Goal: Find specific page/section: Find specific page/section

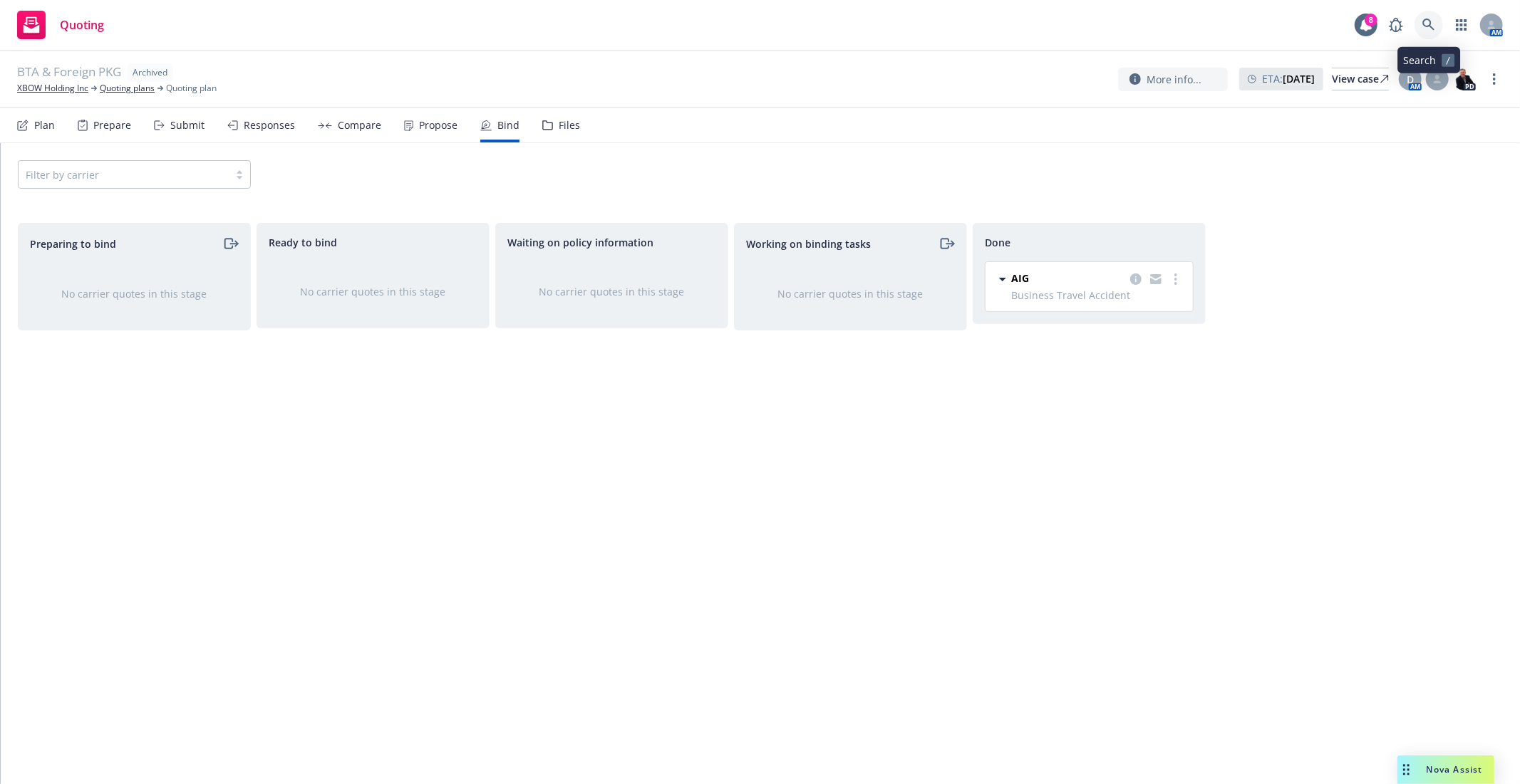
click at [1429, 27] on icon at bounding box center [1428, 24] width 13 height 13
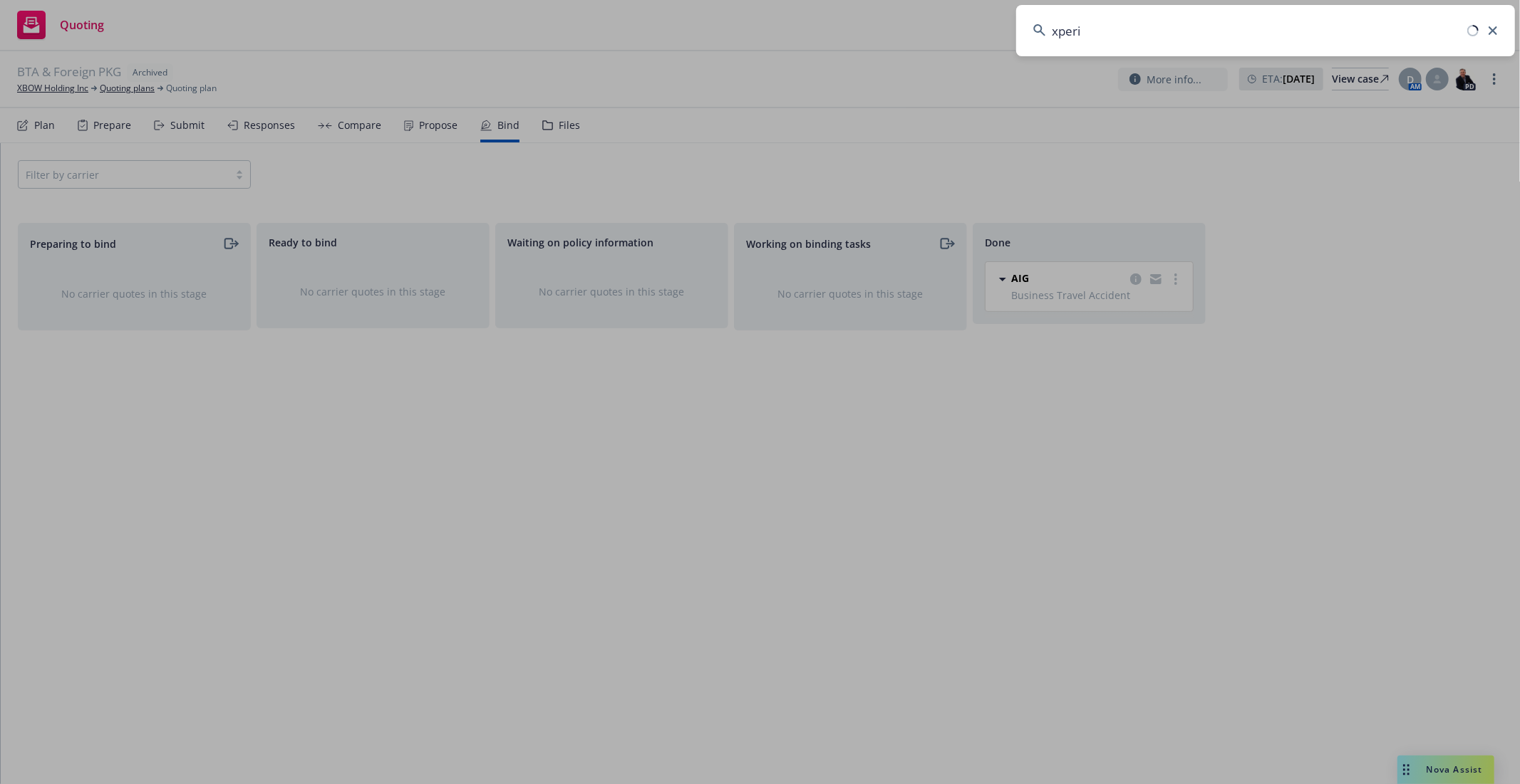
type input "xperi"
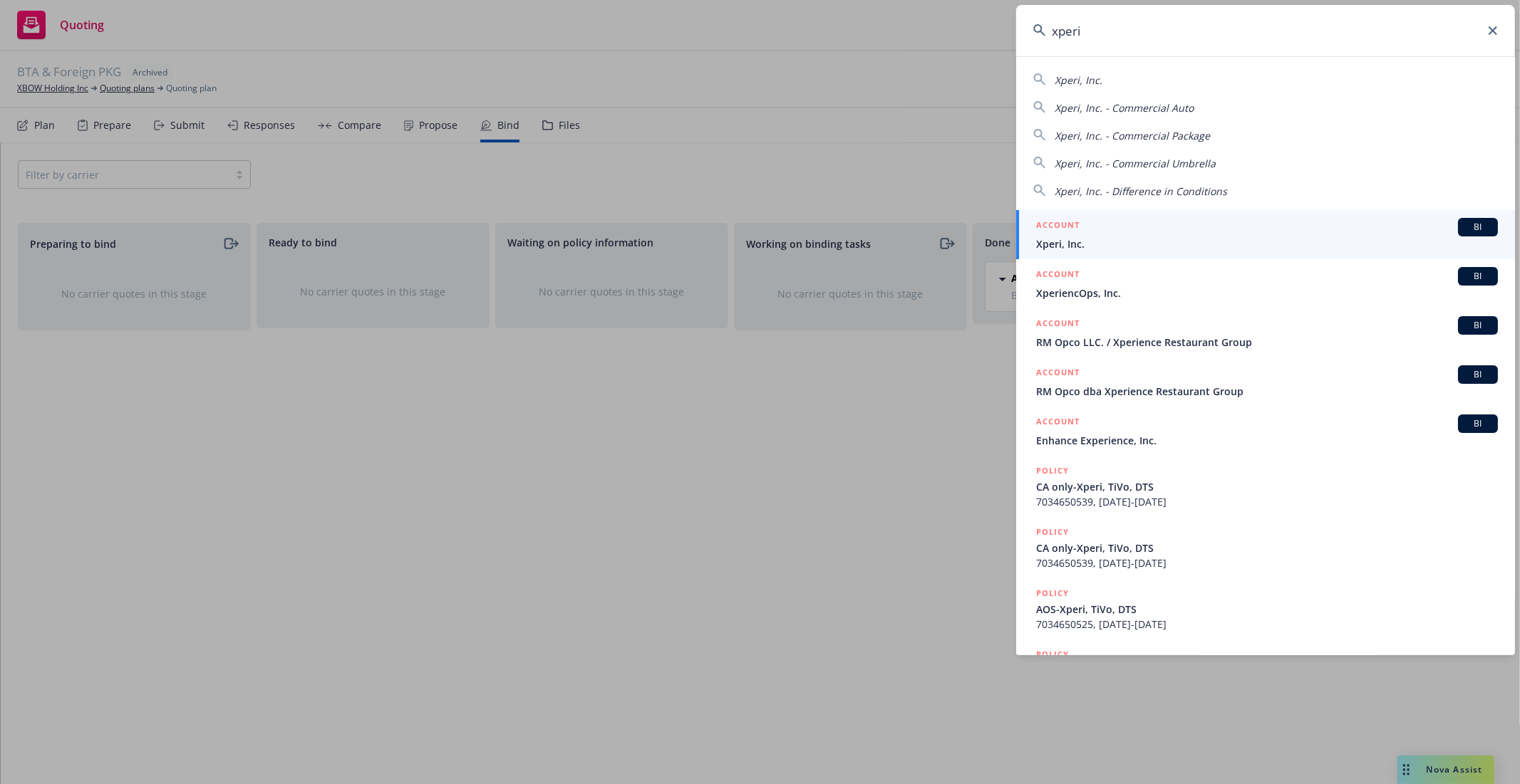
click at [1220, 231] on div "ACCOUNT BI" at bounding box center [1266, 227] width 462 height 18
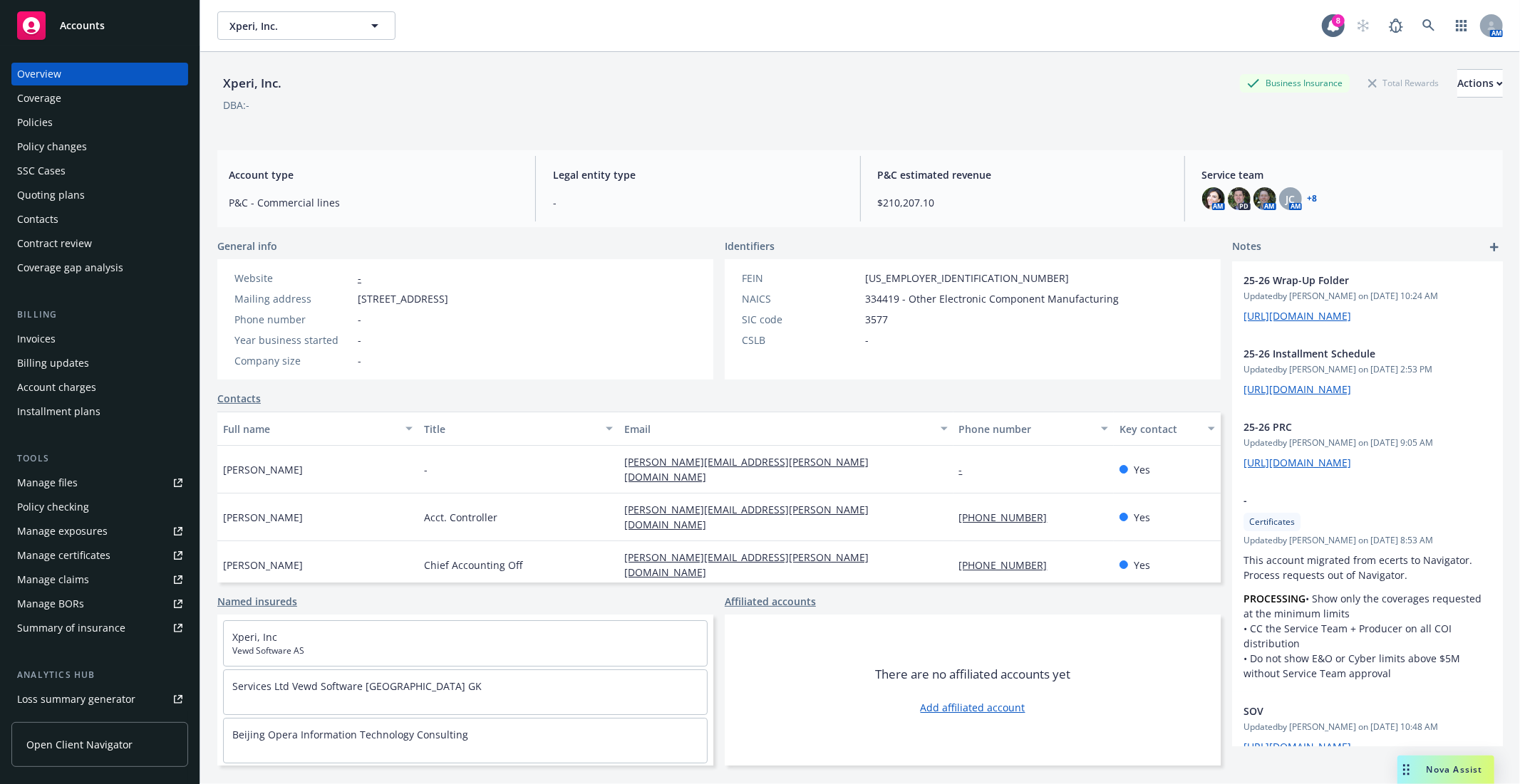
scroll to position [167, 0]
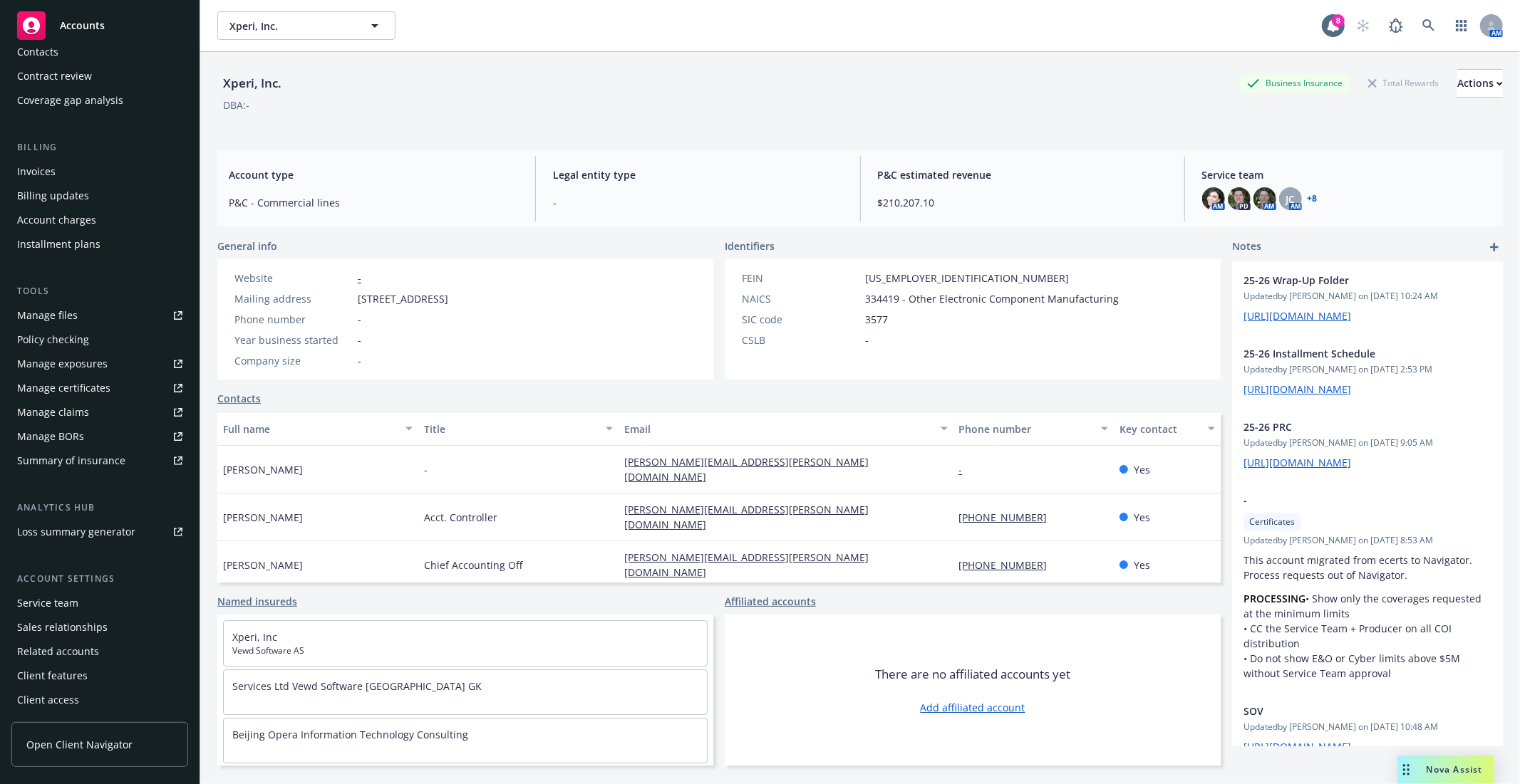
click at [71, 602] on div "Service team" at bounding box center [47, 603] width 61 height 23
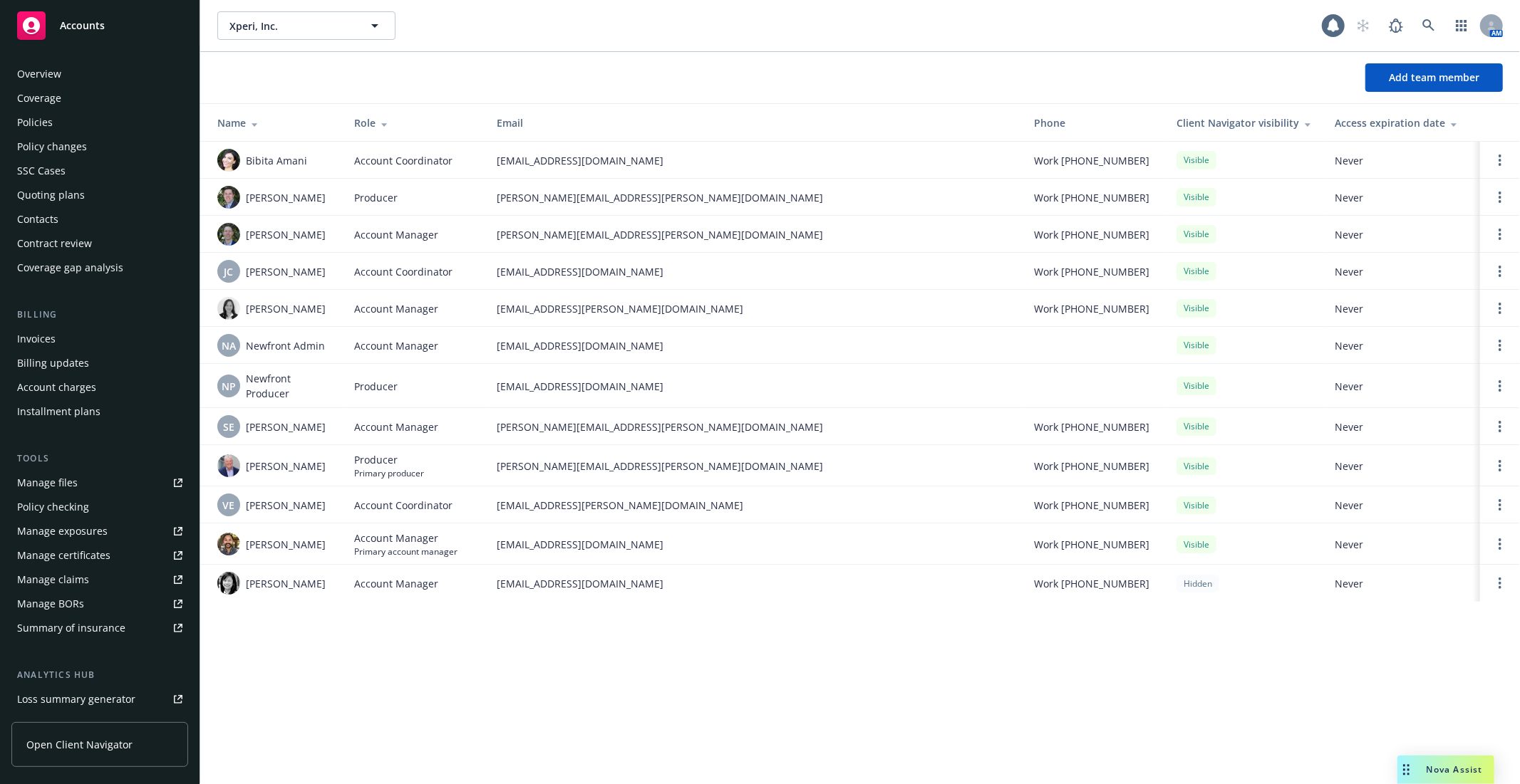
scroll to position [168, 0]
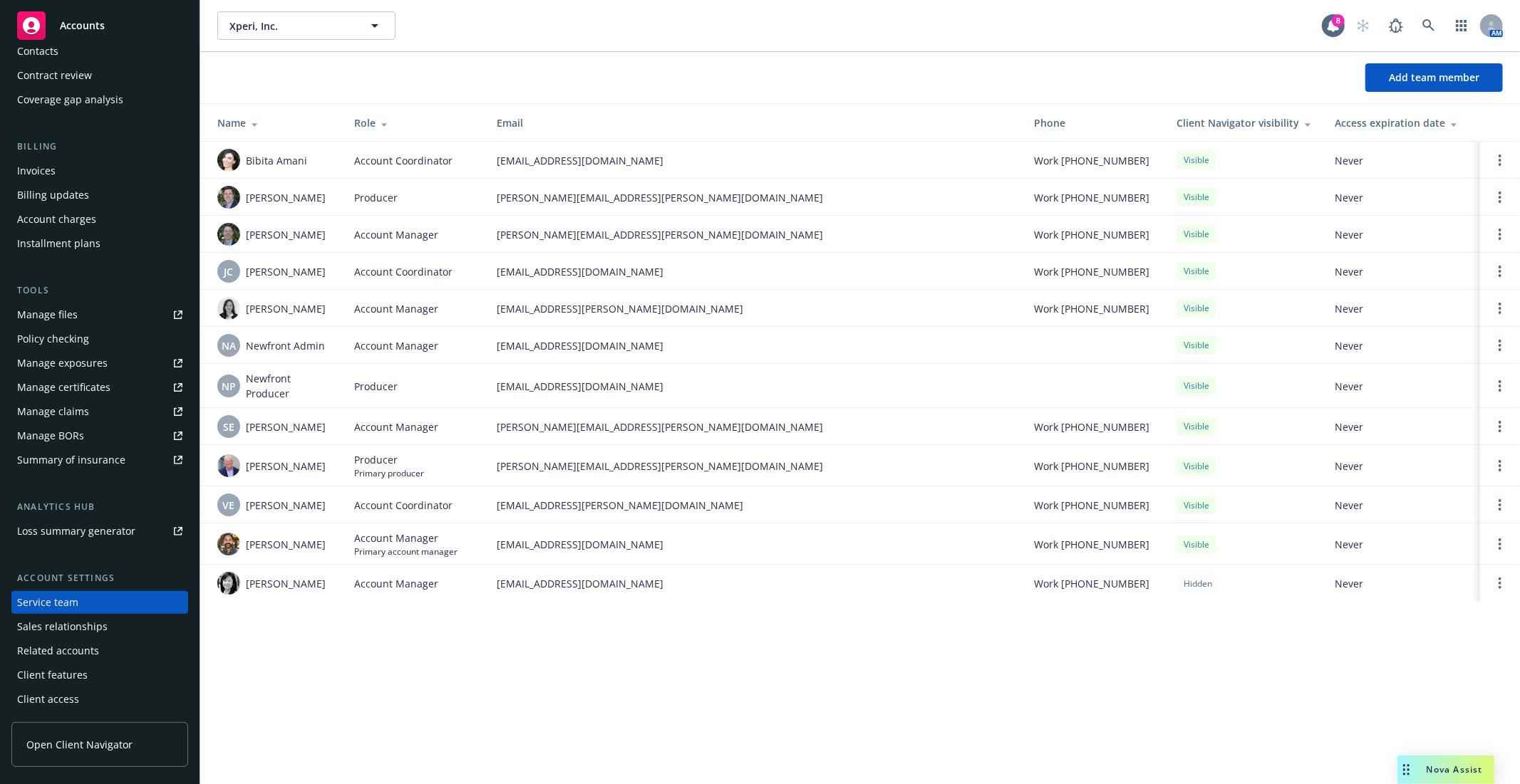
click at [665, 494] on td "victoria.escobar@newfront.com" at bounding box center [753, 505] width 537 height 37
click at [299, 31] on span "Xperi, Inc." at bounding box center [290, 26] width 123 height 15
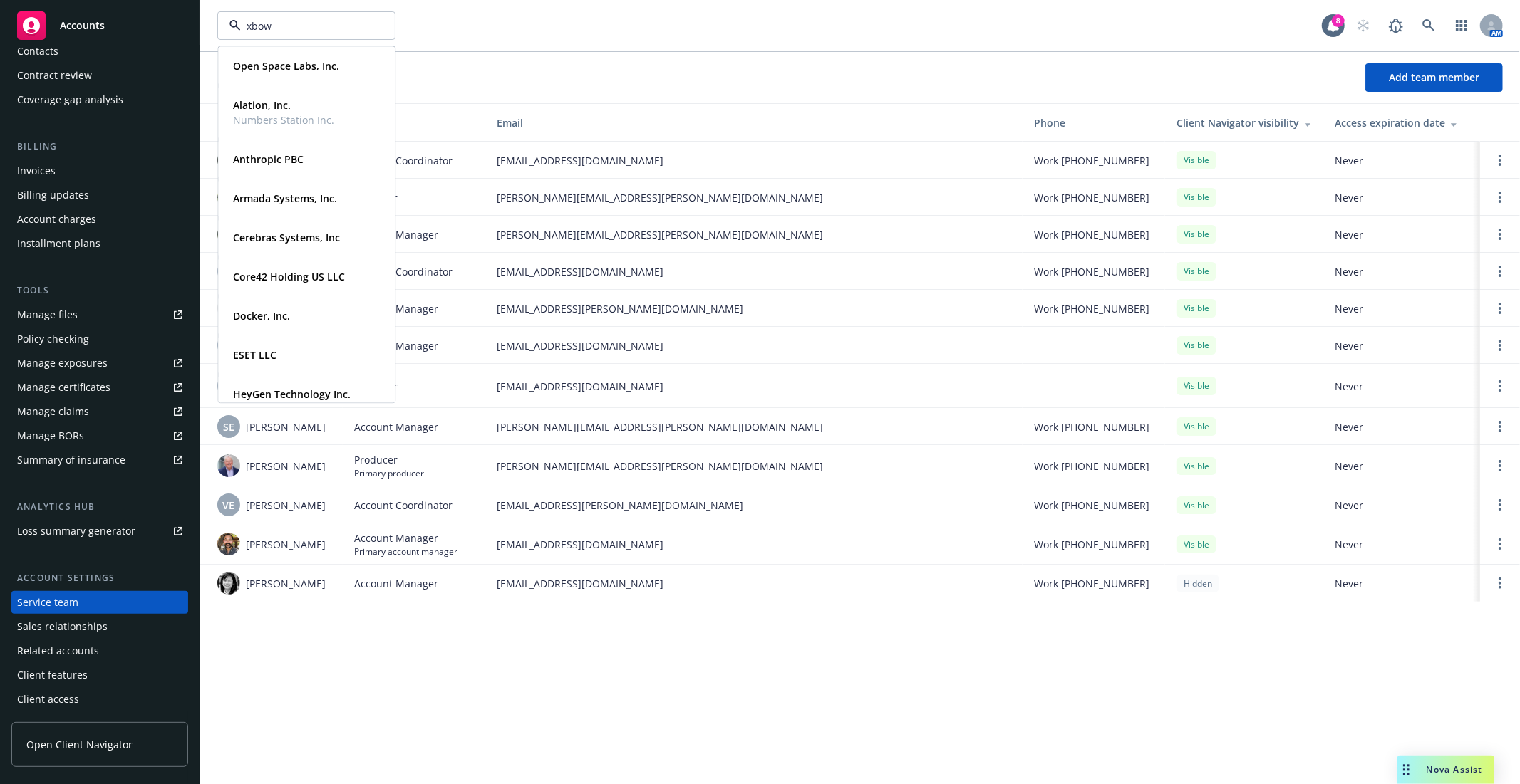
type input "xbow"
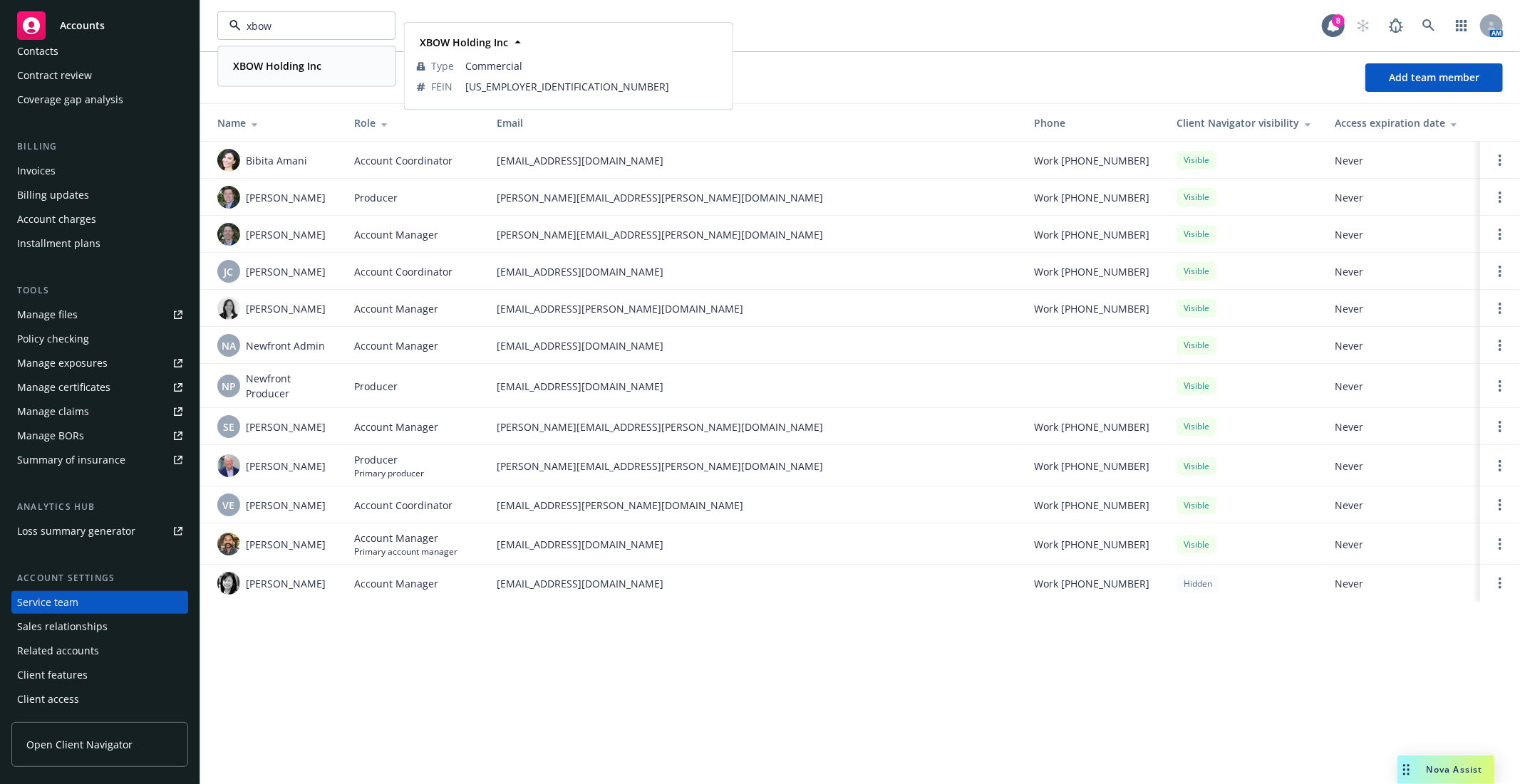
click at [336, 73] on div "XBOW Holding Inc" at bounding box center [306, 66] width 158 height 21
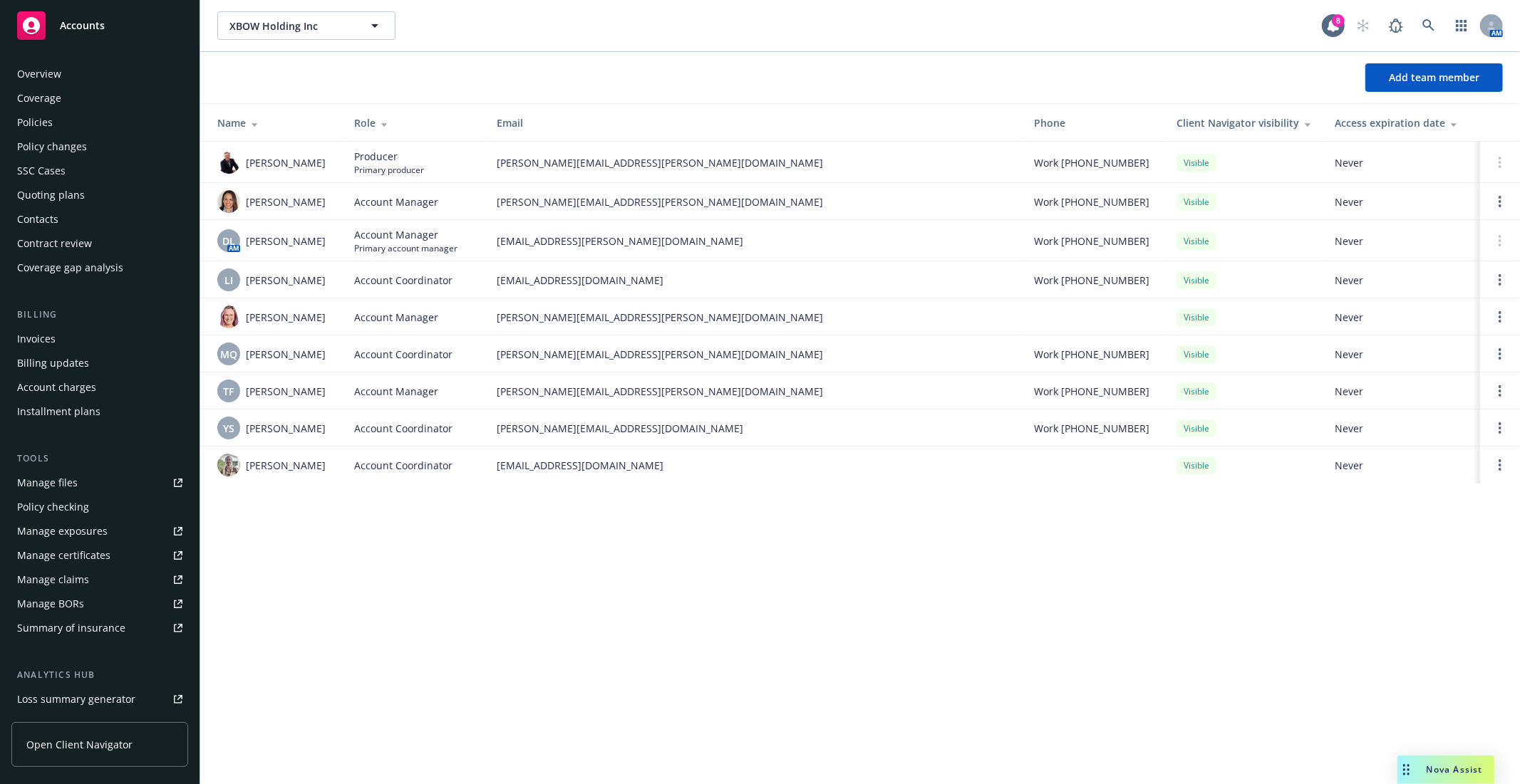
click at [69, 116] on div "Policies" at bounding box center [99, 123] width 165 height 23
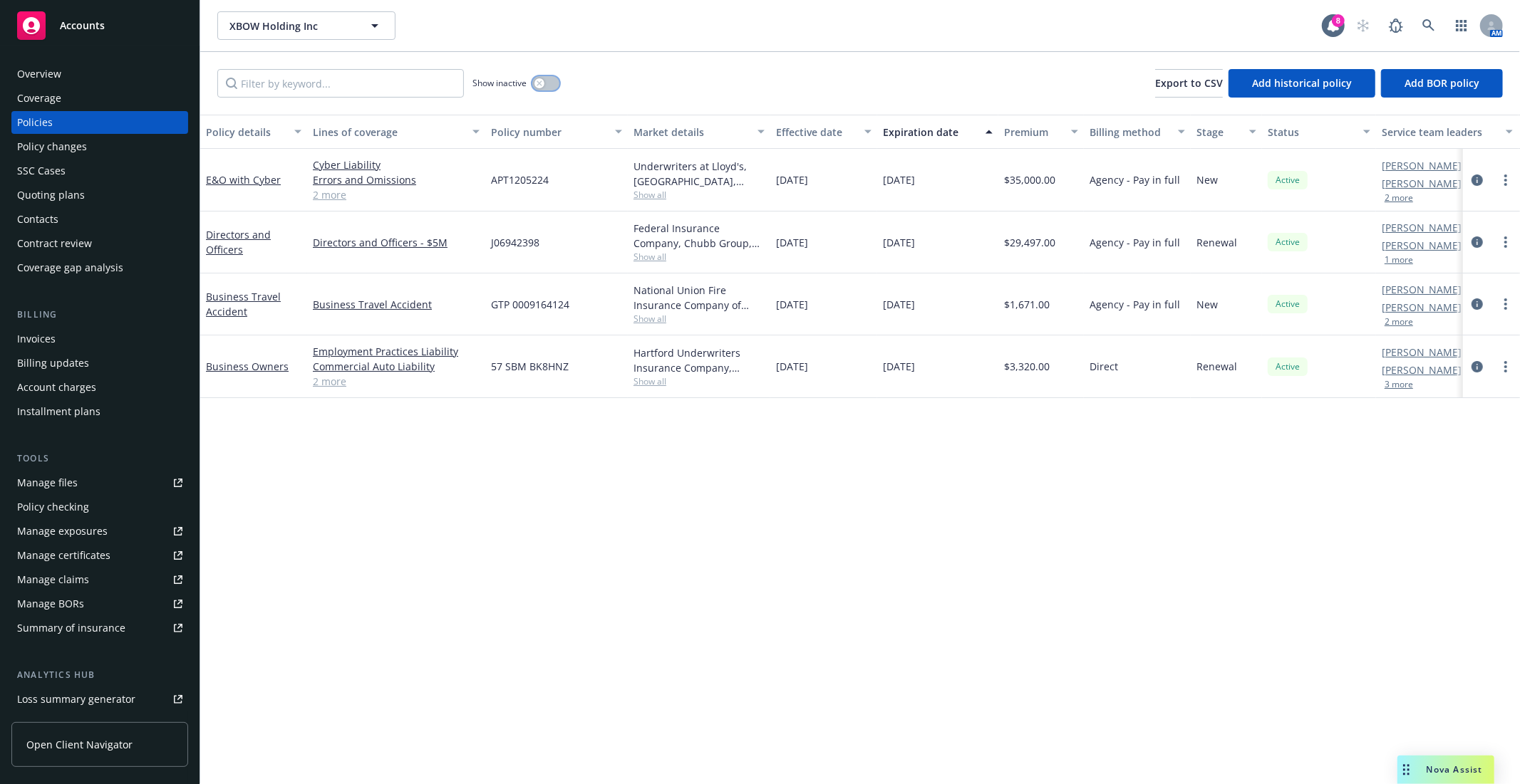
click at [548, 87] on button "button" at bounding box center [545, 83] width 27 height 15
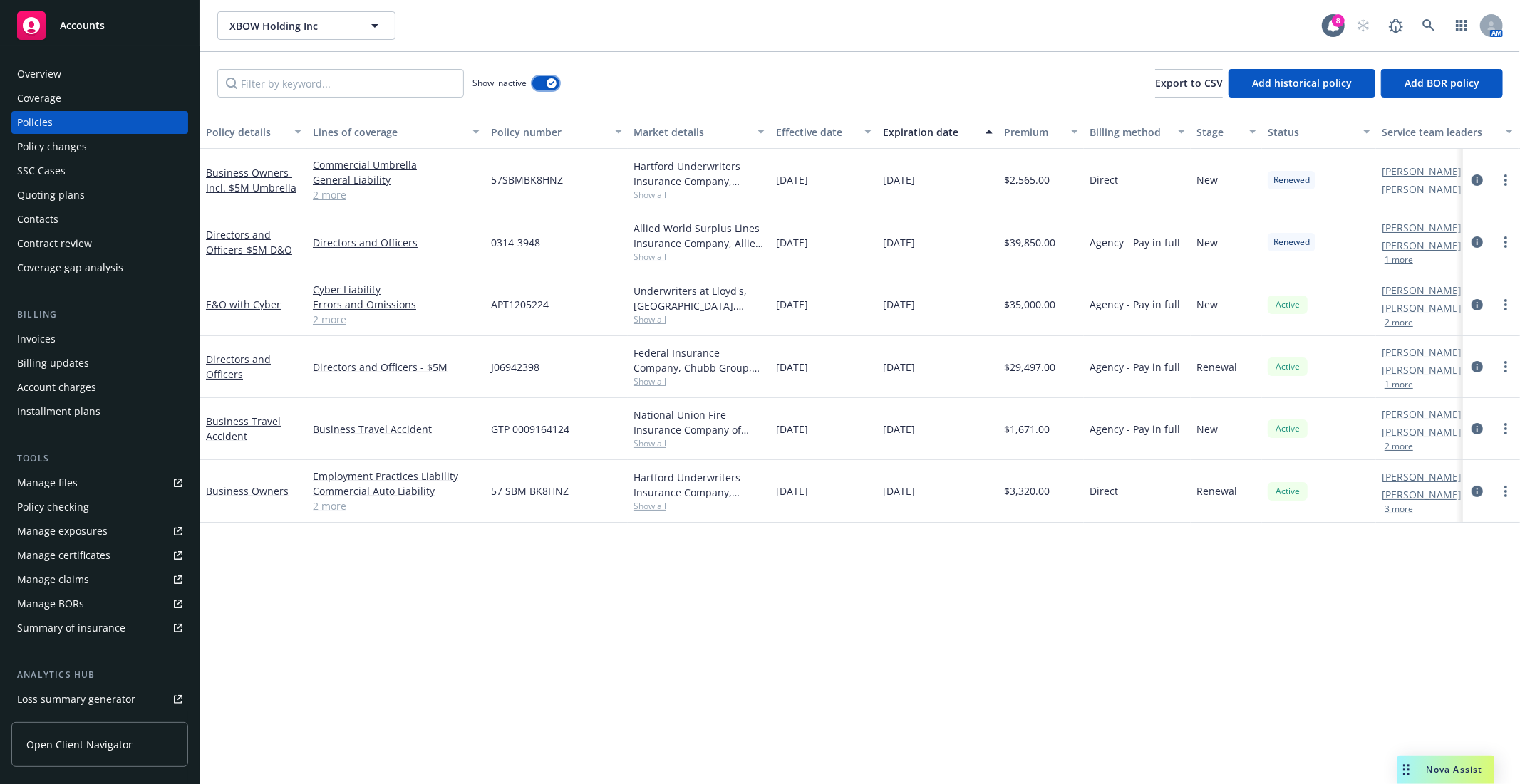
click at [548, 87] on div "button" at bounding box center [551, 83] width 10 height 10
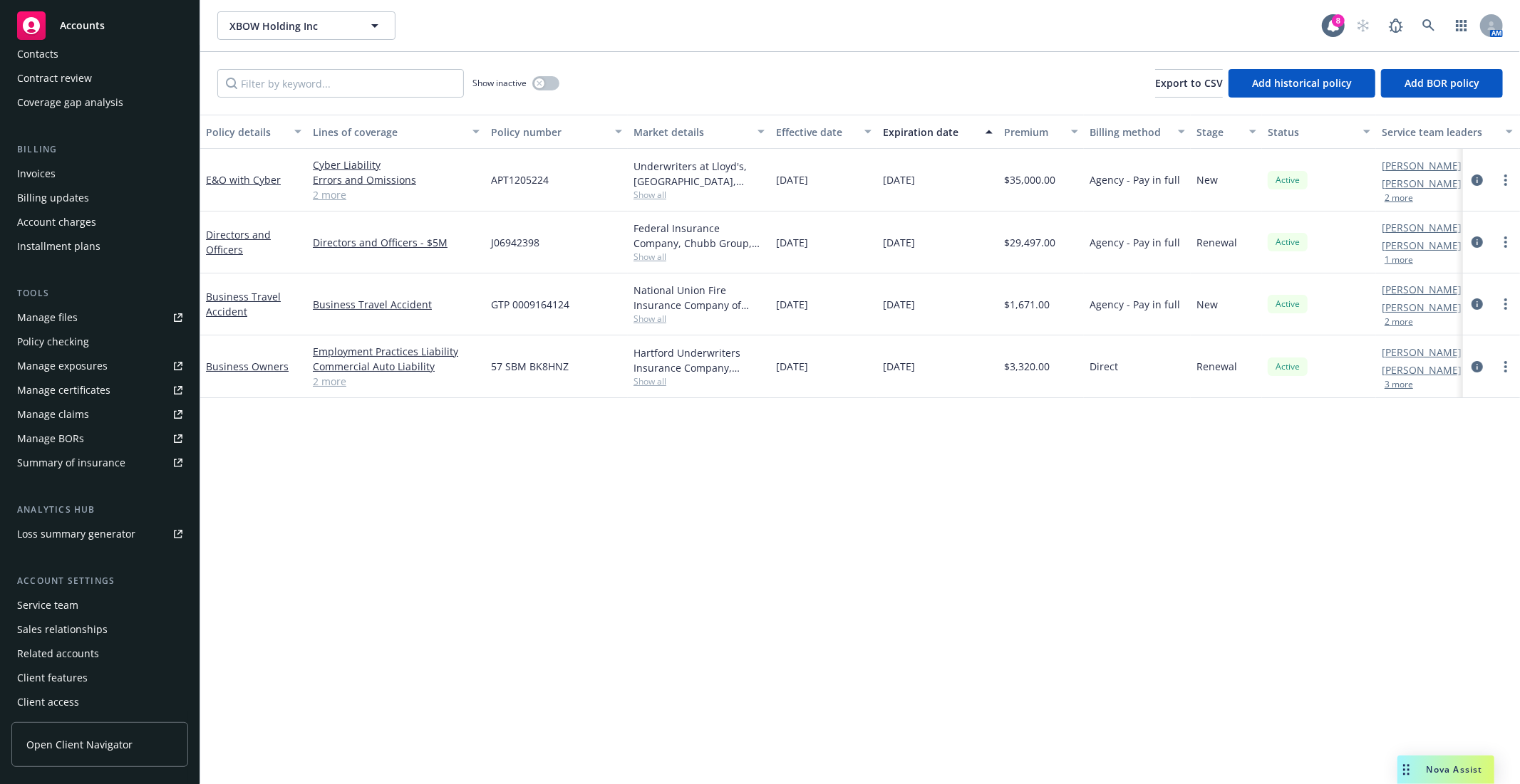
scroll to position [167, 0]
click at [63, 315] on div "Manage files" at bounding box center [47, 315] width 60 height 23
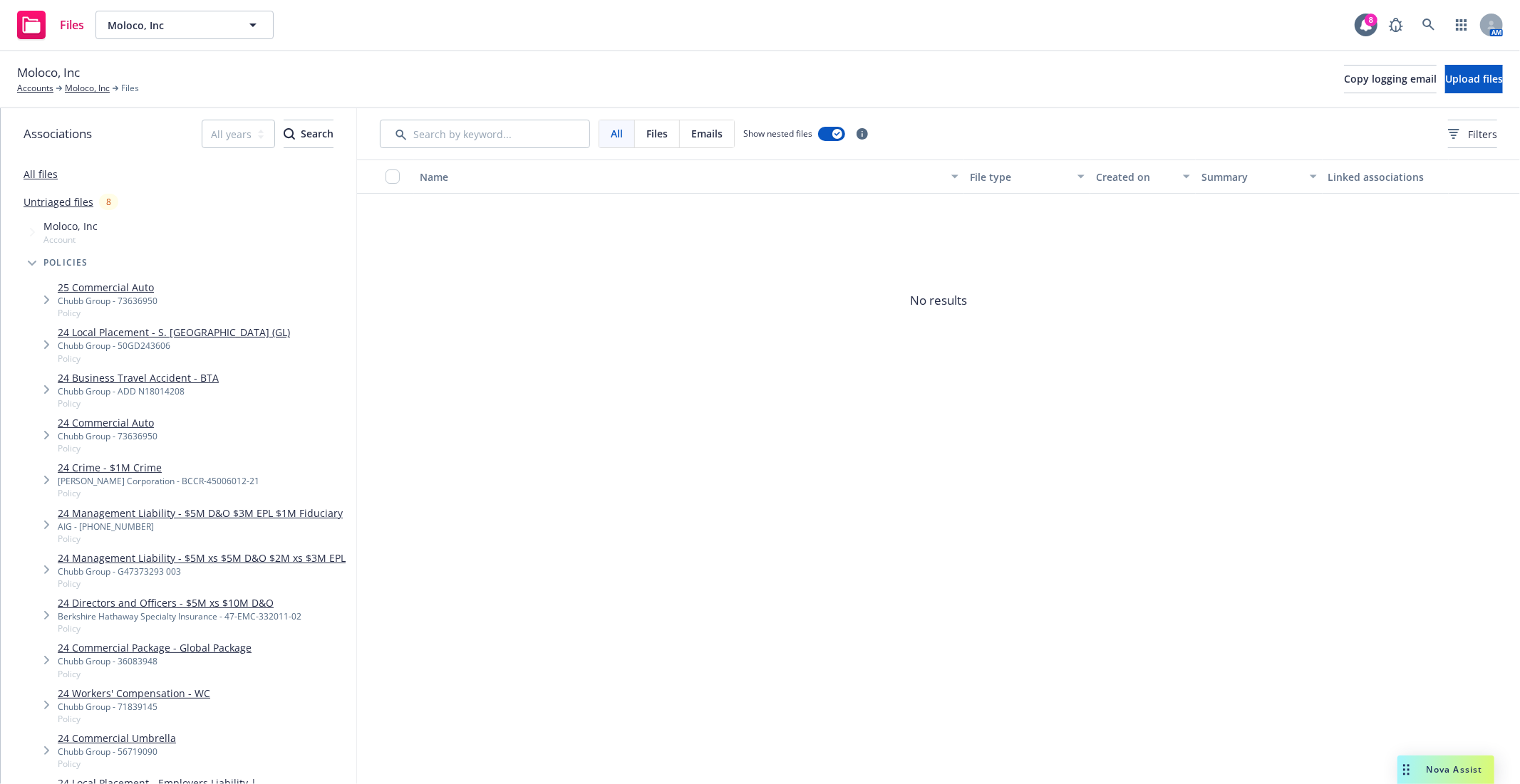
scroll to position [2625, 0]
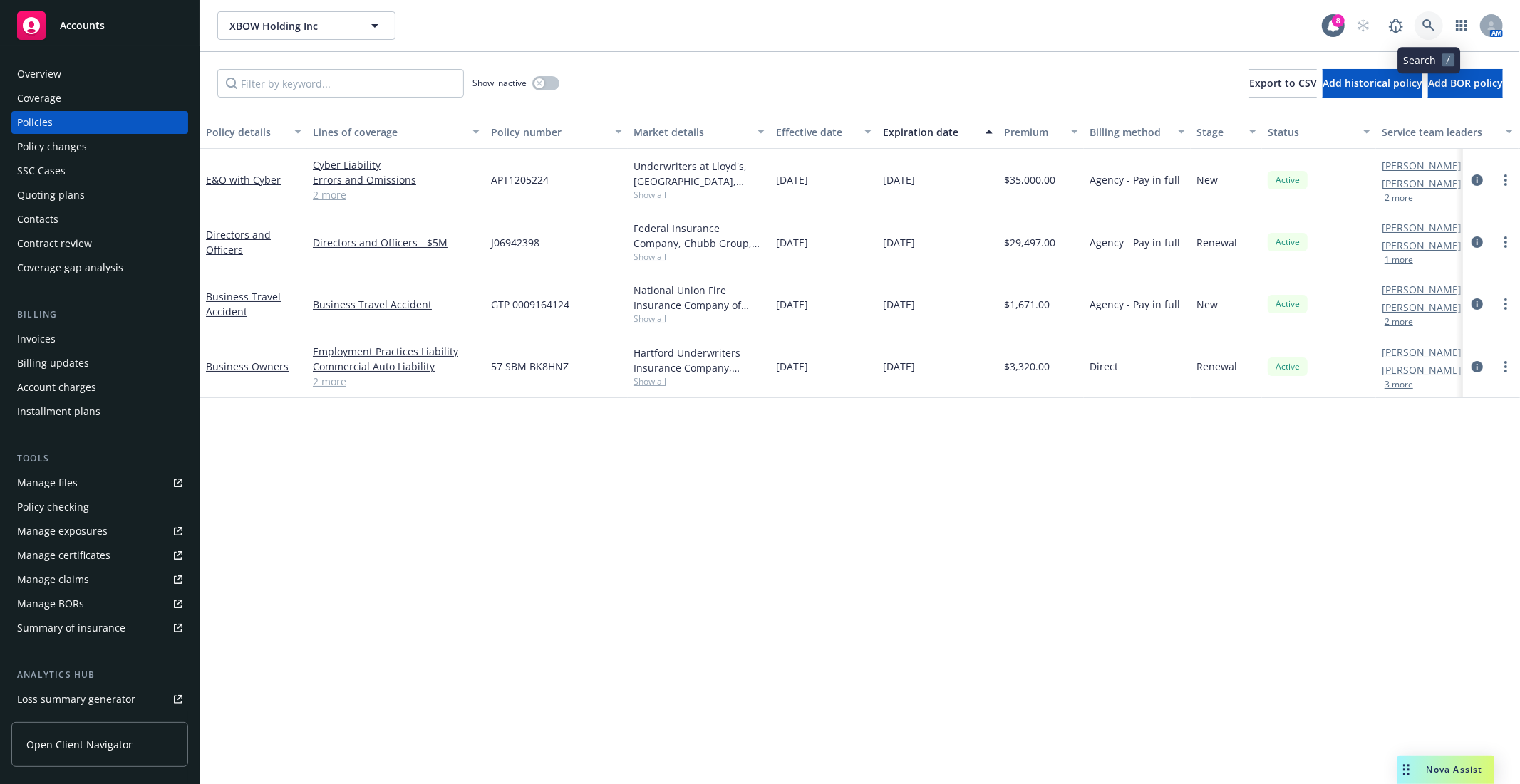
click at [1430, 24] on icon at bounding box center [1428, 25] width 12 height 12
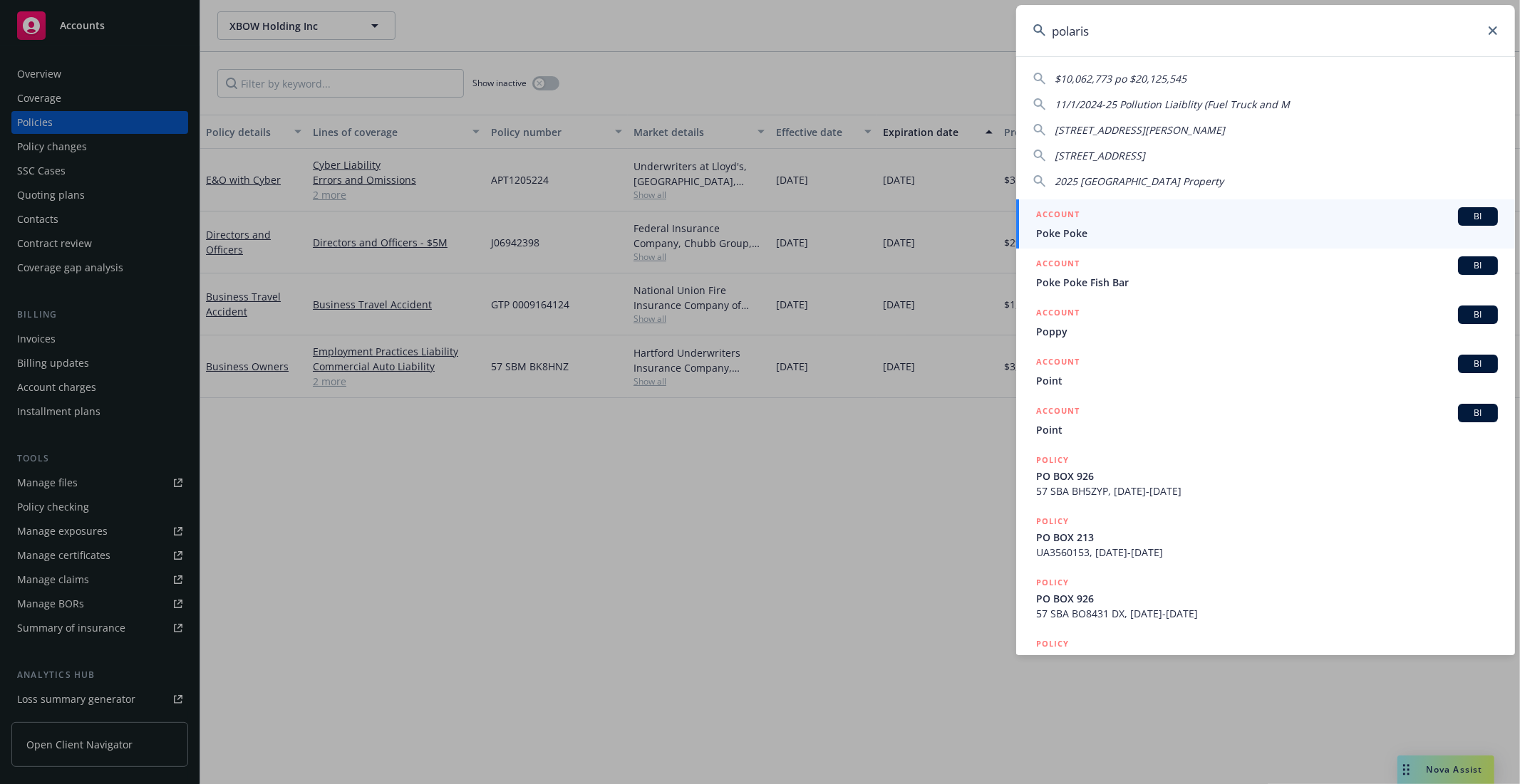
type input "polaris"
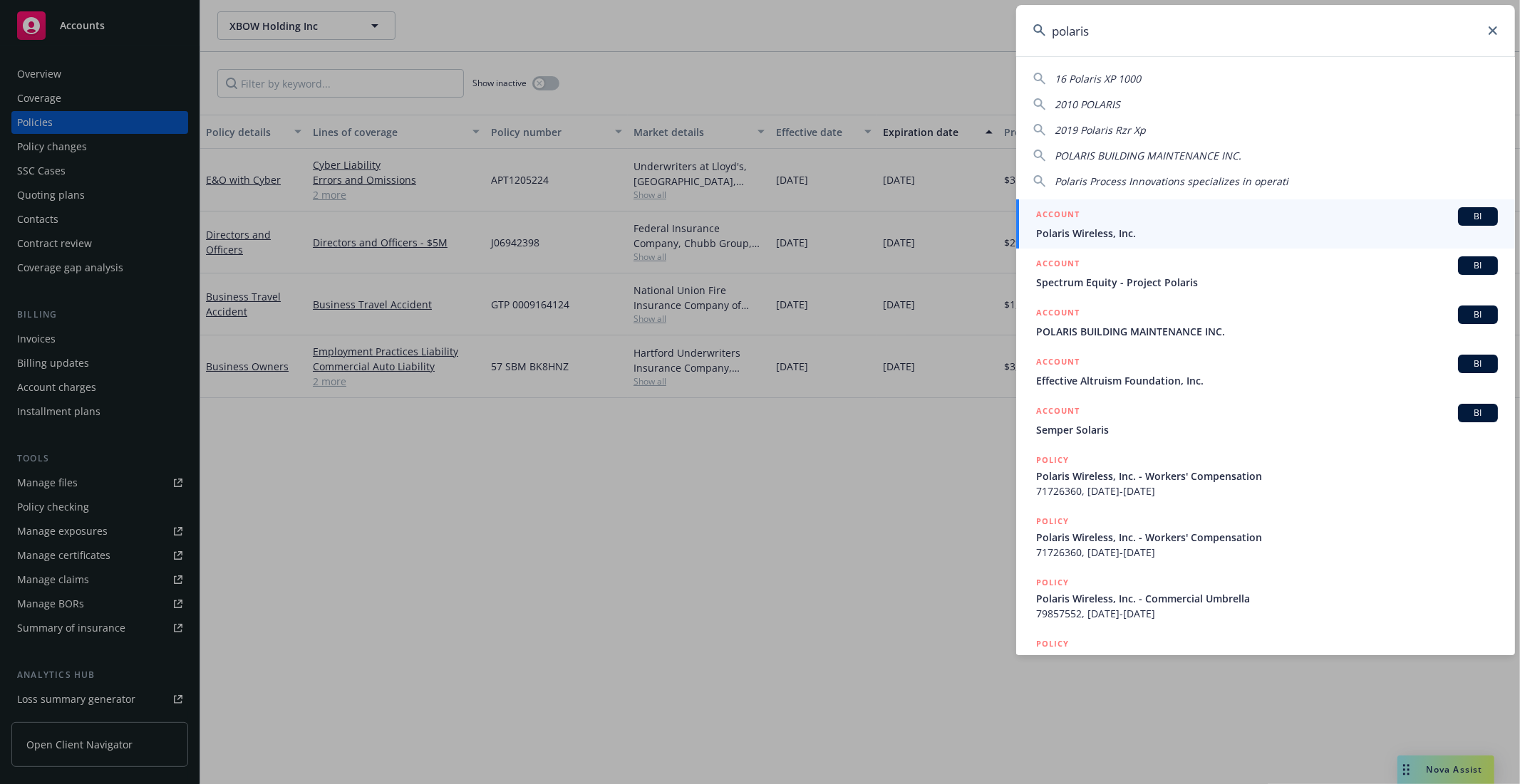
click at [1276, 229] on span "Polaris Wireless, Inc." at bounding box center [1266, 234] width 462 height 15
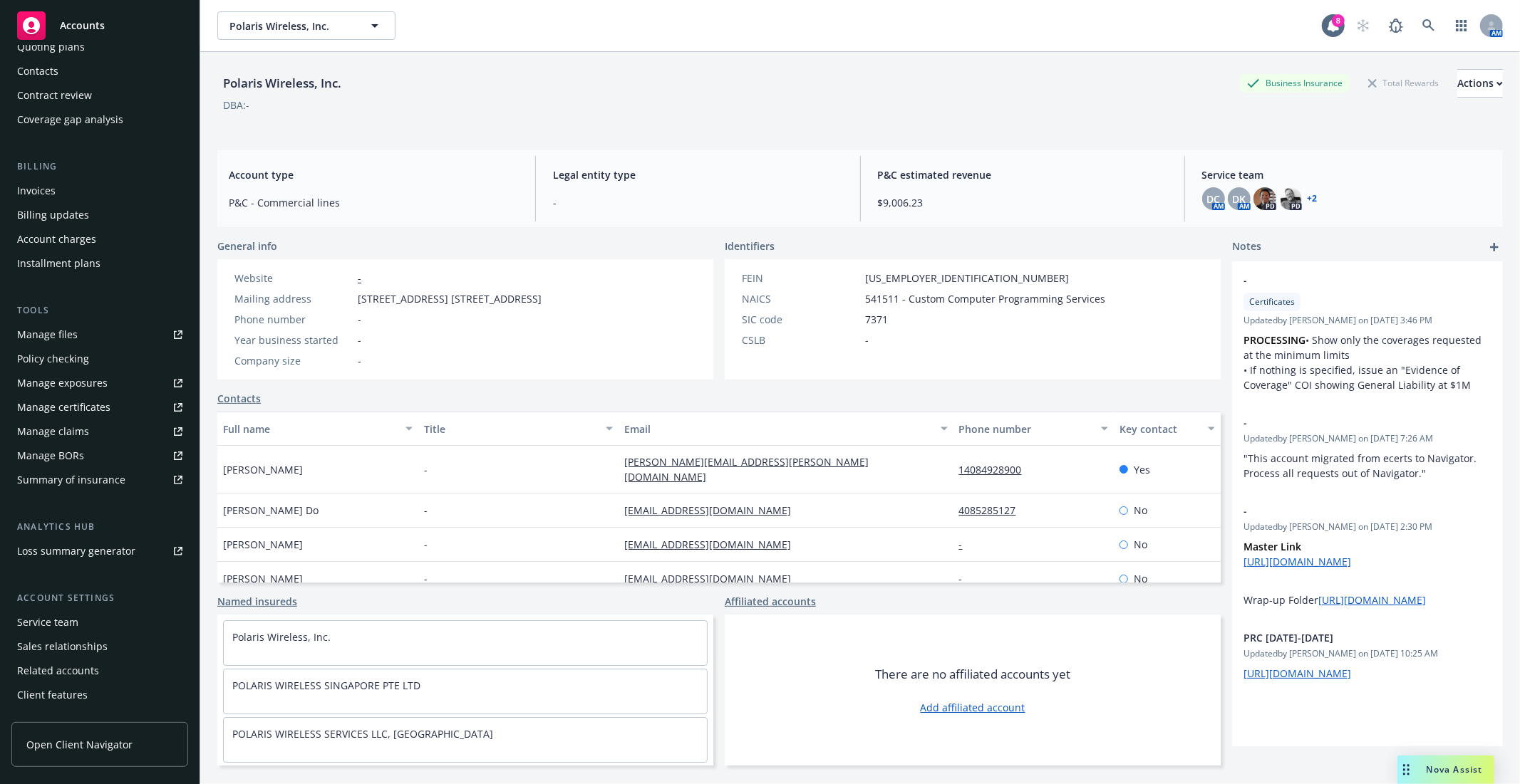
scroll to position [167, 0]
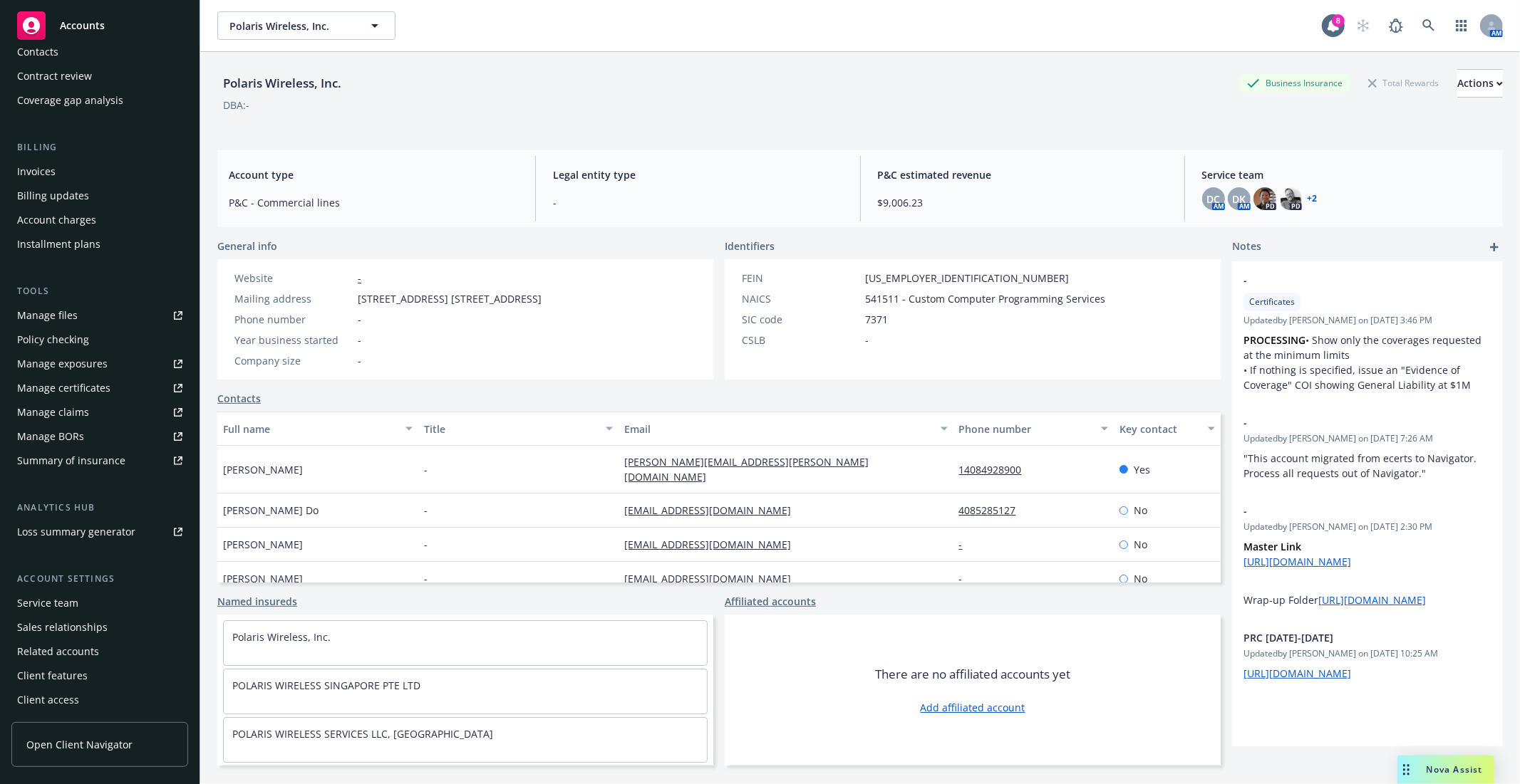
click at [55, 602] on div "Service team" at bounding box center [47, 603] width 61 height 23
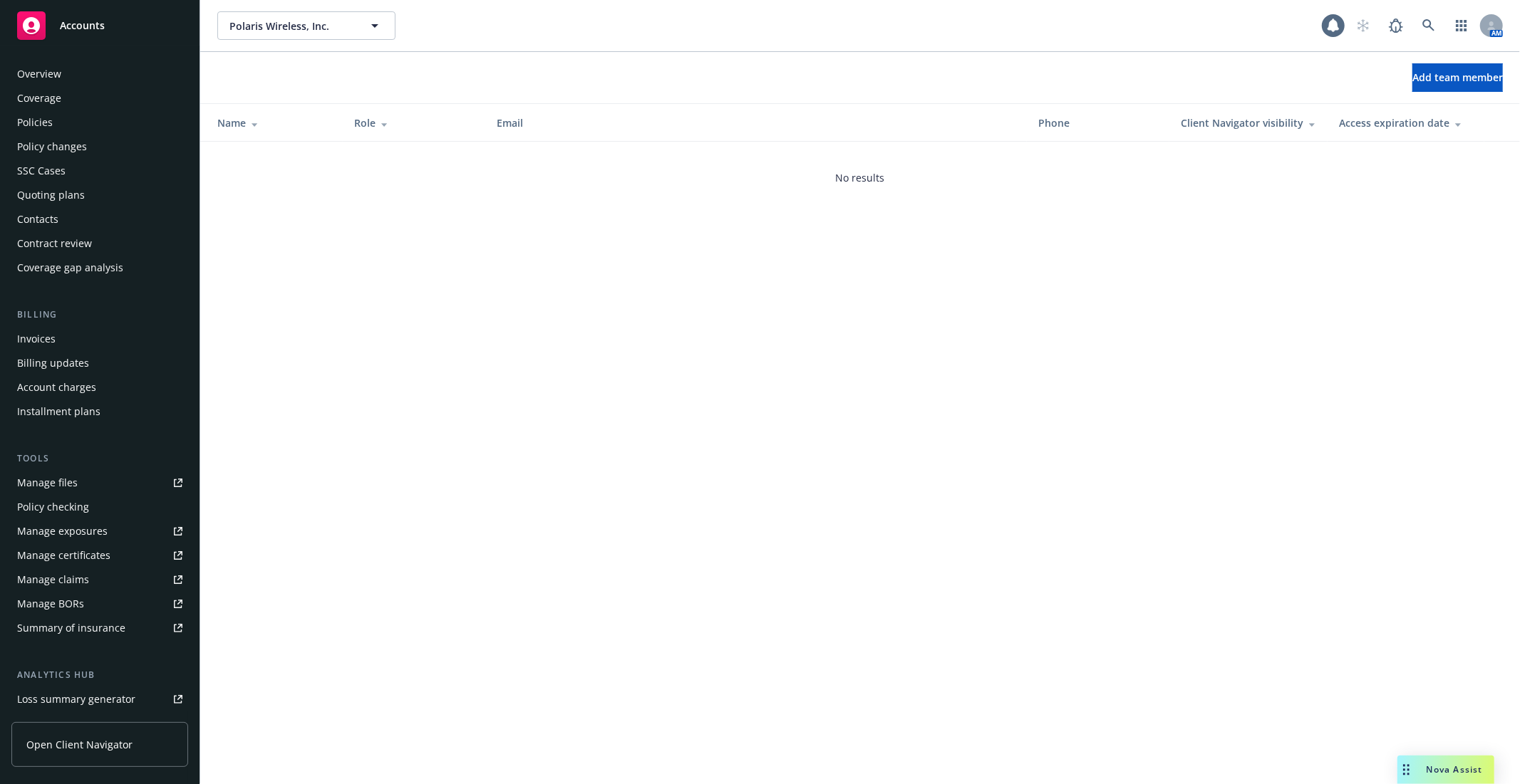
scroll to position [168, 0]
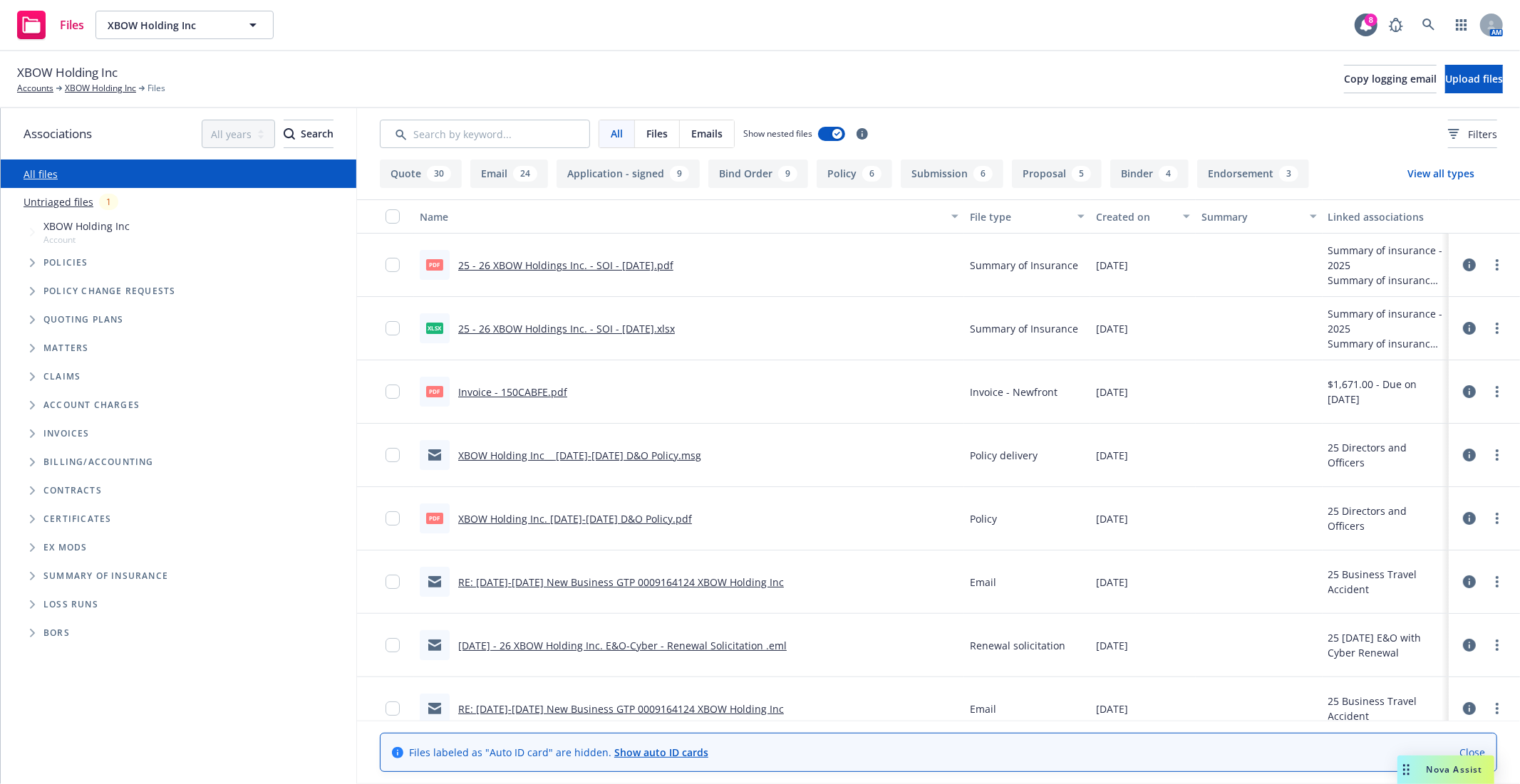
click at [71, 267] on span "Policies" at bounding box center [66, 263] width 45 height 8
click at [38, 264] on span "Tree Example" at bounding box center [32, 263] width 23 height 23
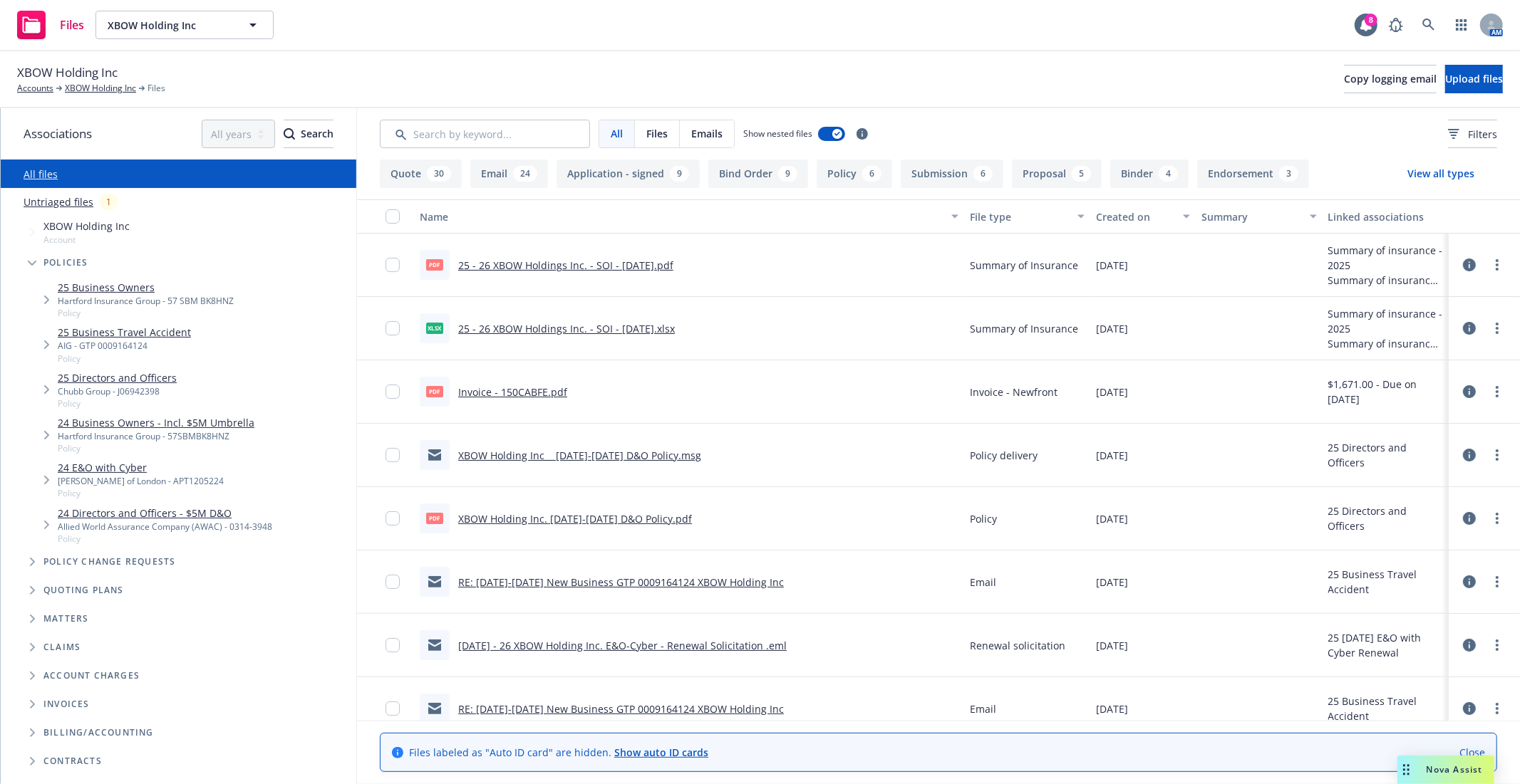
click at [91, 286] on link "25 Business Owners" at bounding box center [146, 288] width 176 height 15
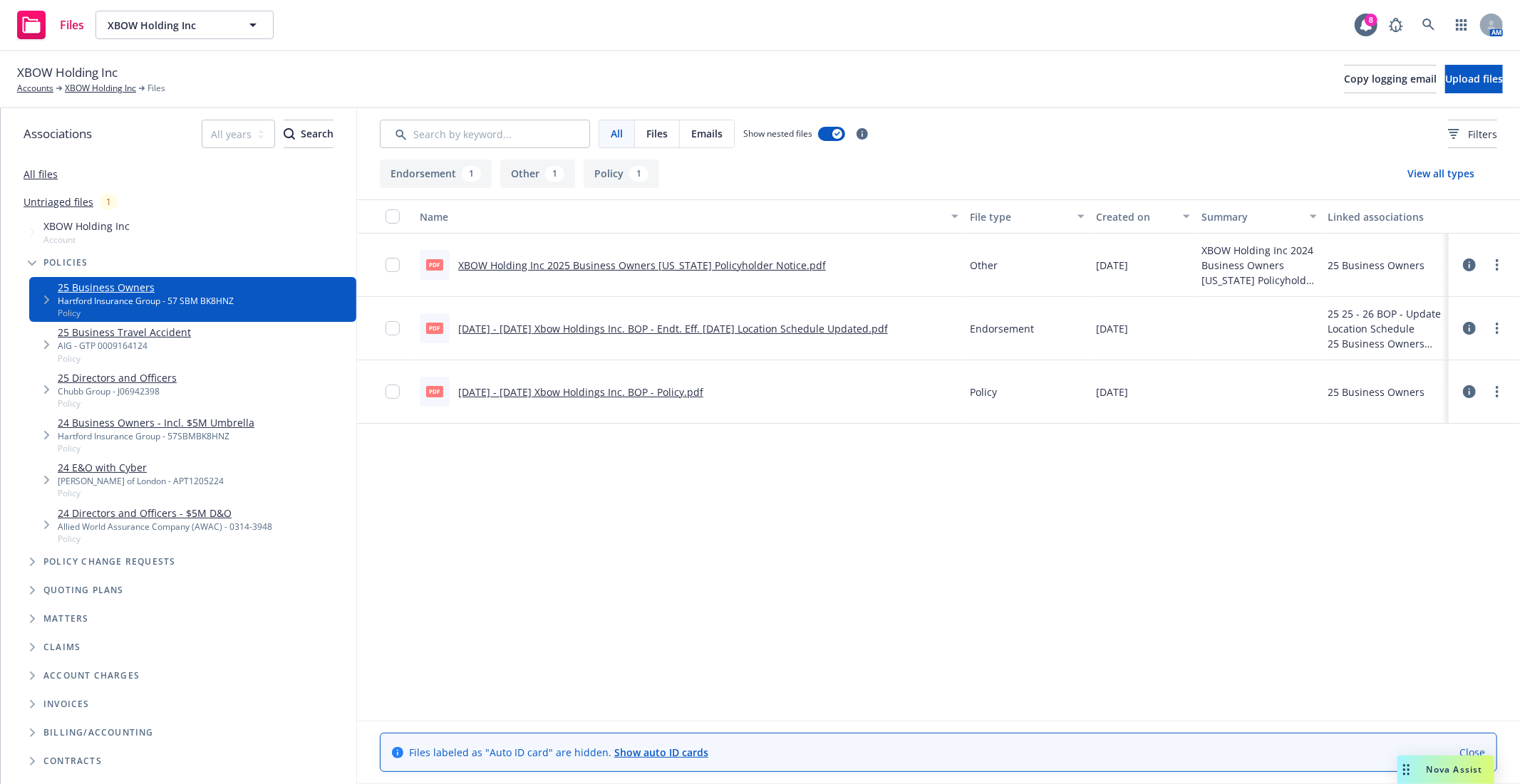
click at [571, 392] on link "[DATE] - [DATE] Xbow Holdings Inc. BOP - Policy.pdf" at bounding box center [581, 392] width 245 height 14
